Goal: Entertainment & Leisure: Browse casually

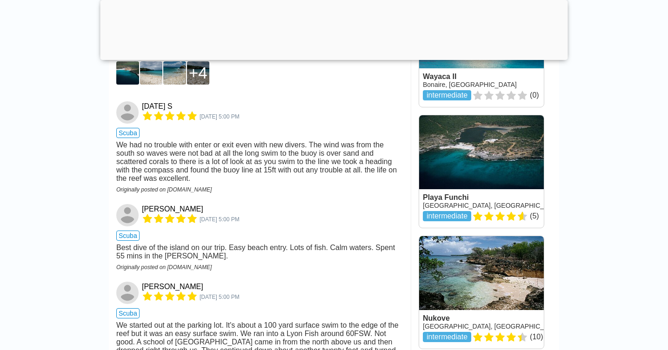
scroll to position [913, 0]
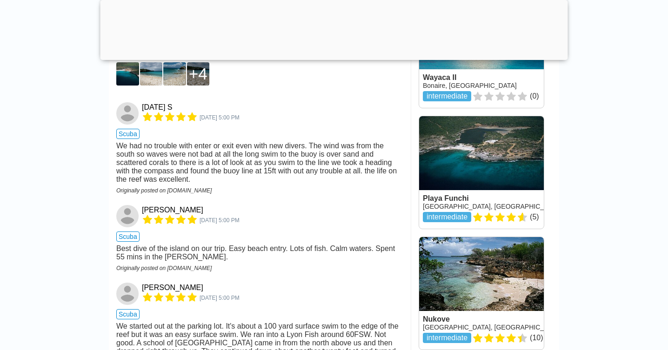
click at [481, 200] on link at bounding box center [481, 172] width 125 height 113
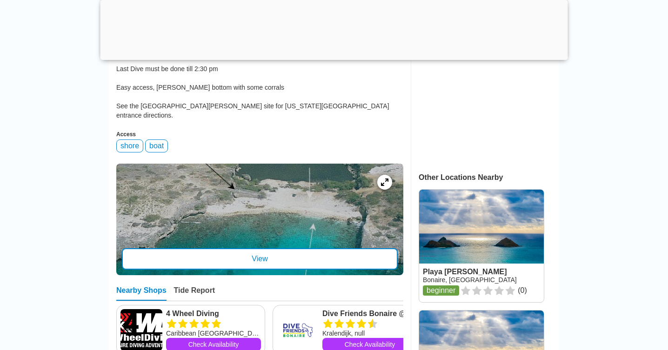
scroll to position [354, 0]
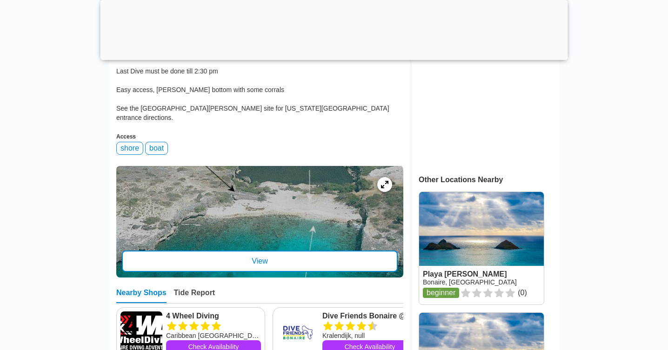
click at [259, 257] on div "View" at bounding box center [260, 261] width 276 height 21
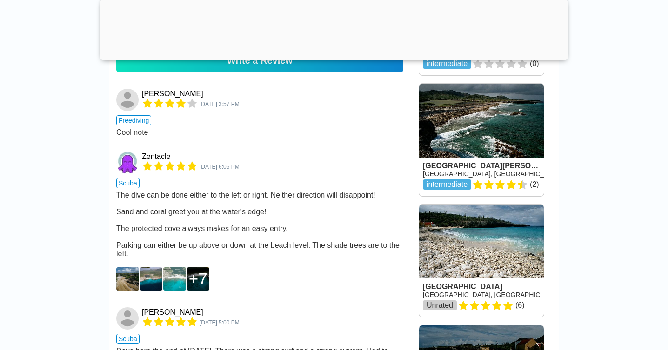
scroll to position [830, 0]
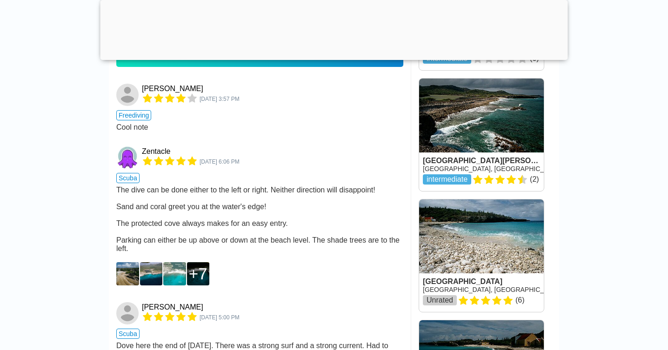
click at [127, 265] on img at bounding box center [127, 273] width 23 height 23
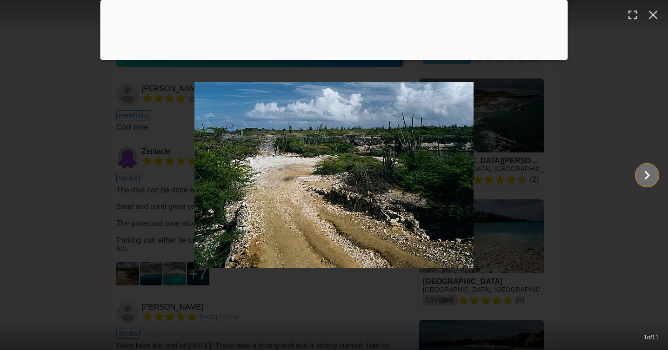
click at [644, 179] on icon "Show slide 2 of 11" at bounding box center [647, 175] width 18 height 22
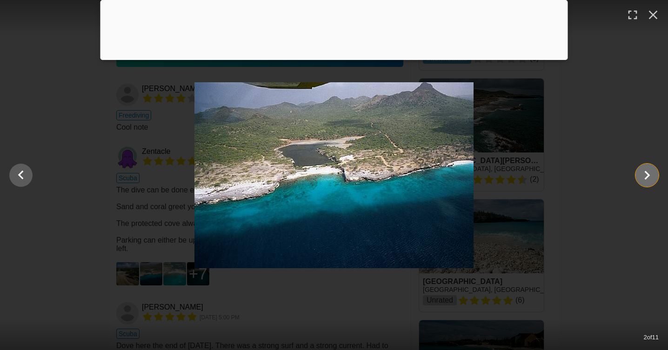
click at [645, 175] on icon "Show slide 3 of 11" at bounding box center [647, 175] width 18 height 22
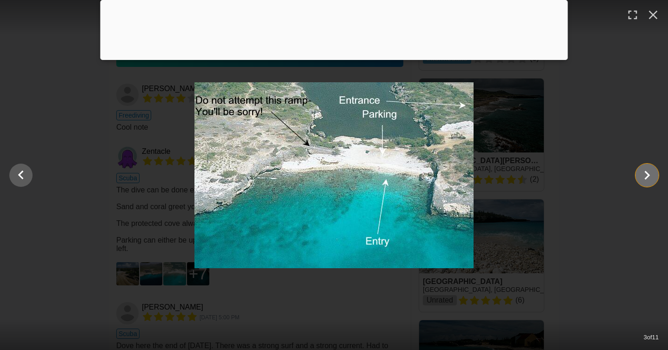
click at [645, 175] on icon "Show slide 4 of 11" at bounding box center [647, 175] width 18 height 22
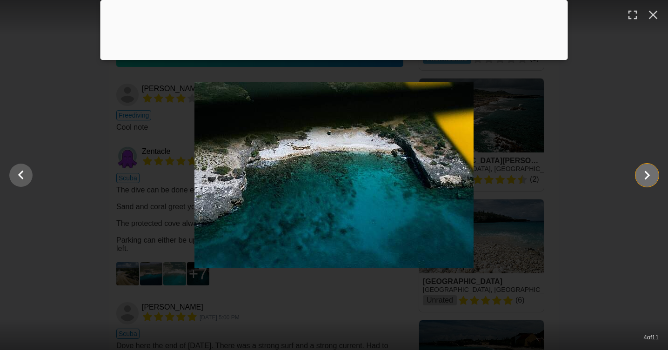
click at [645, 175] on icon "Show slide 5 of 11" at bounding box center [647, 175] width 18 height 22
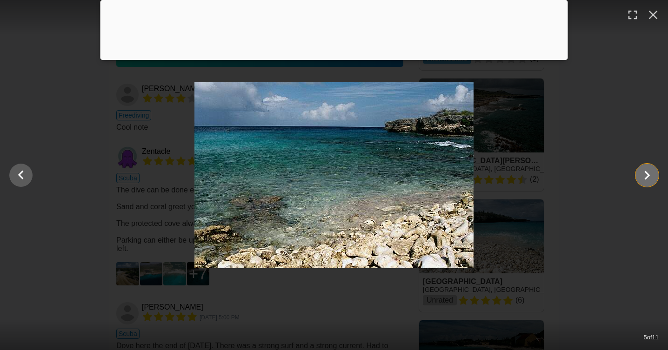
click at [645, 175] on icon "Show slide 6 of 11" at bounding box center [647, 175] width 18 height 22
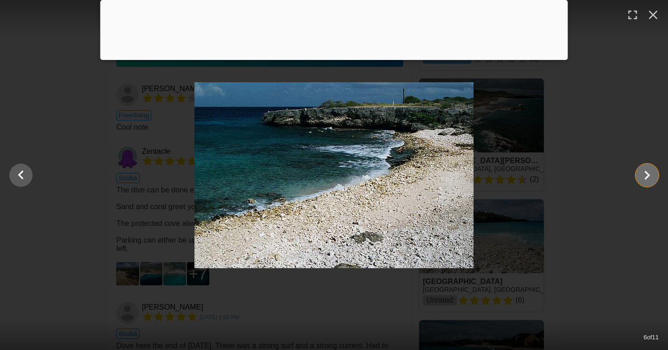
click at [645, 175] on icon "Show slide 7 of 11" at bounding box center [647, 175] width 18 height 22
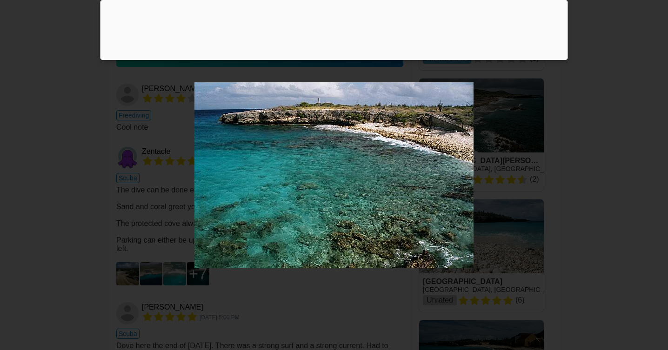
click at [645, 175] on icon "Show slide 8 of 11" at bounding box center [647, 175] width 18 height 22
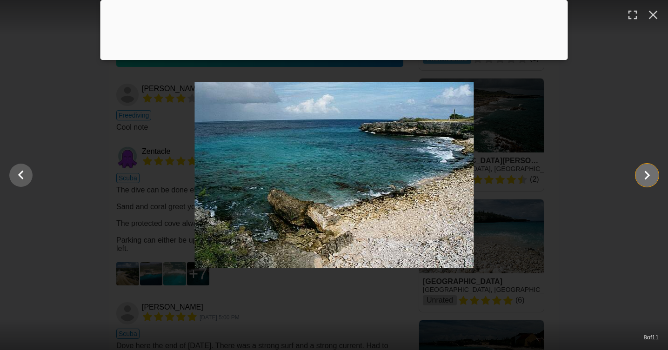
click at [645, 175] on icon "Show slide 9 of 11" at bounding box center [647, 175] width 18 height 22
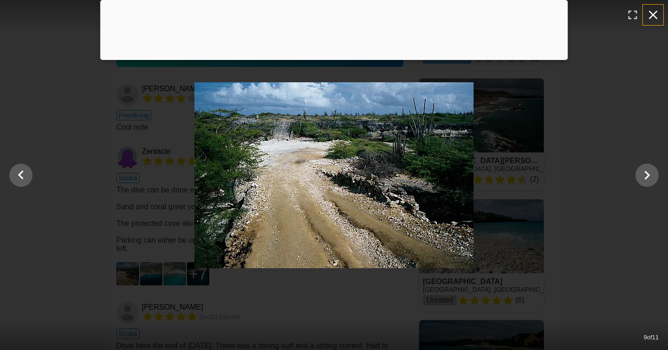
click at [650, 15] on icon "button" at bounding box center [653, 14] width 15 height 15
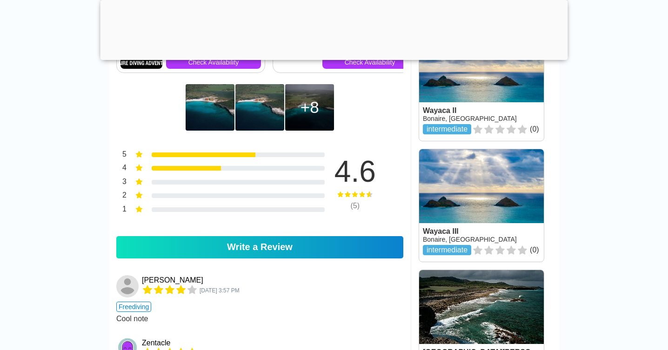
scroll to position [528, 0]
